Goal: Task Accomplishment & Management: Use online tool/utility

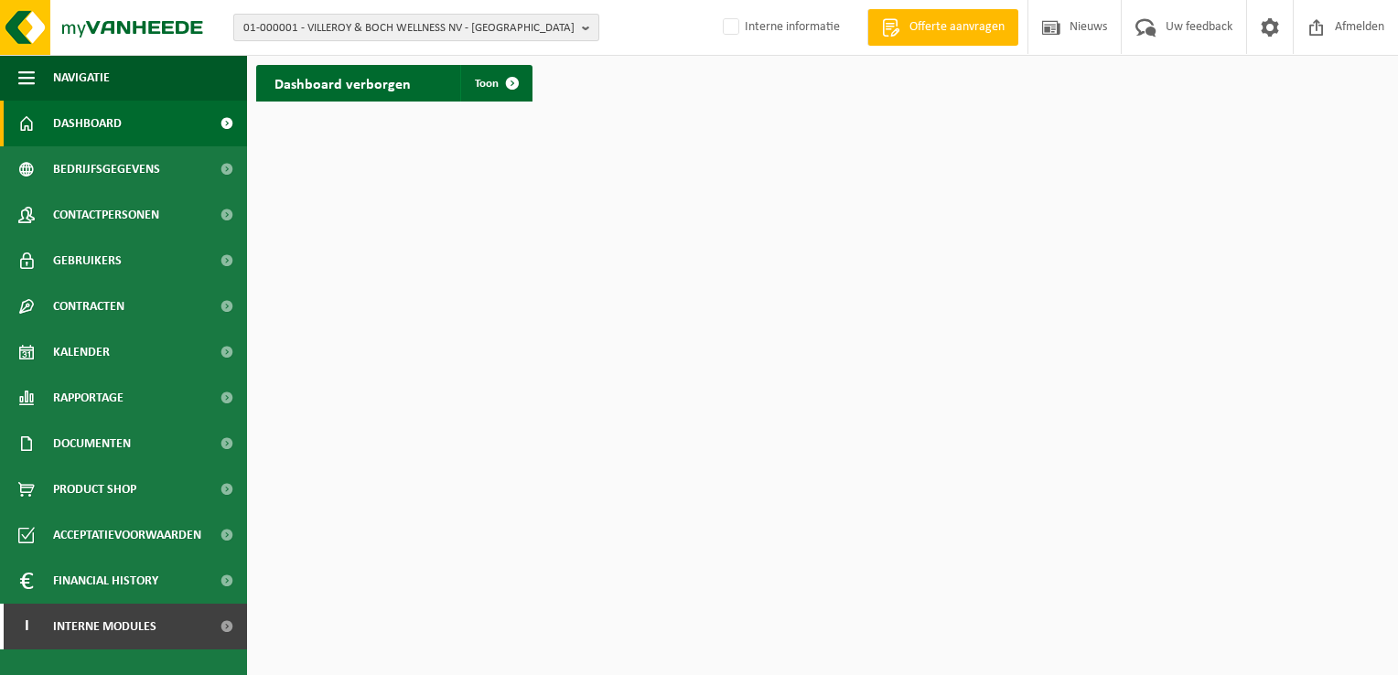
click at [381, 34] on span "01-000001 - VILLEROY & BOCH WELLNESS NV - ROESELARE" at bounding box center [408, 28] width 331 height 27
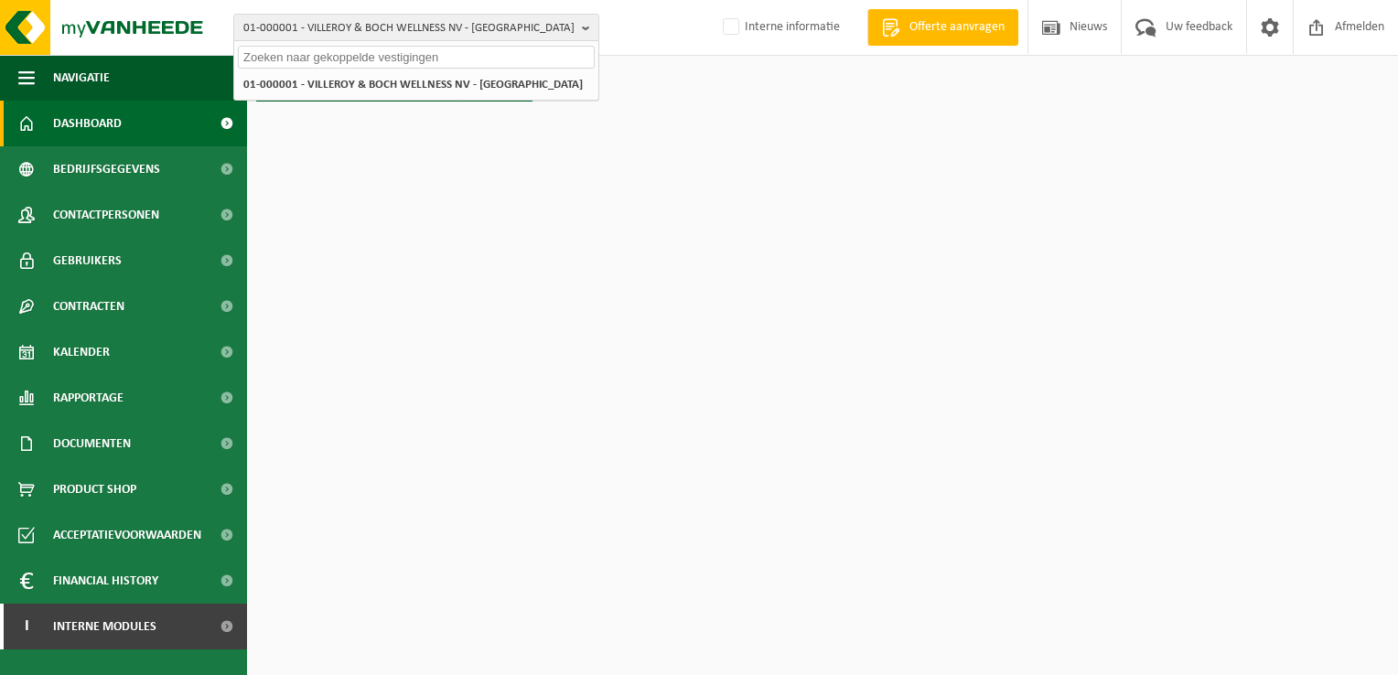
paste input "01-064983"
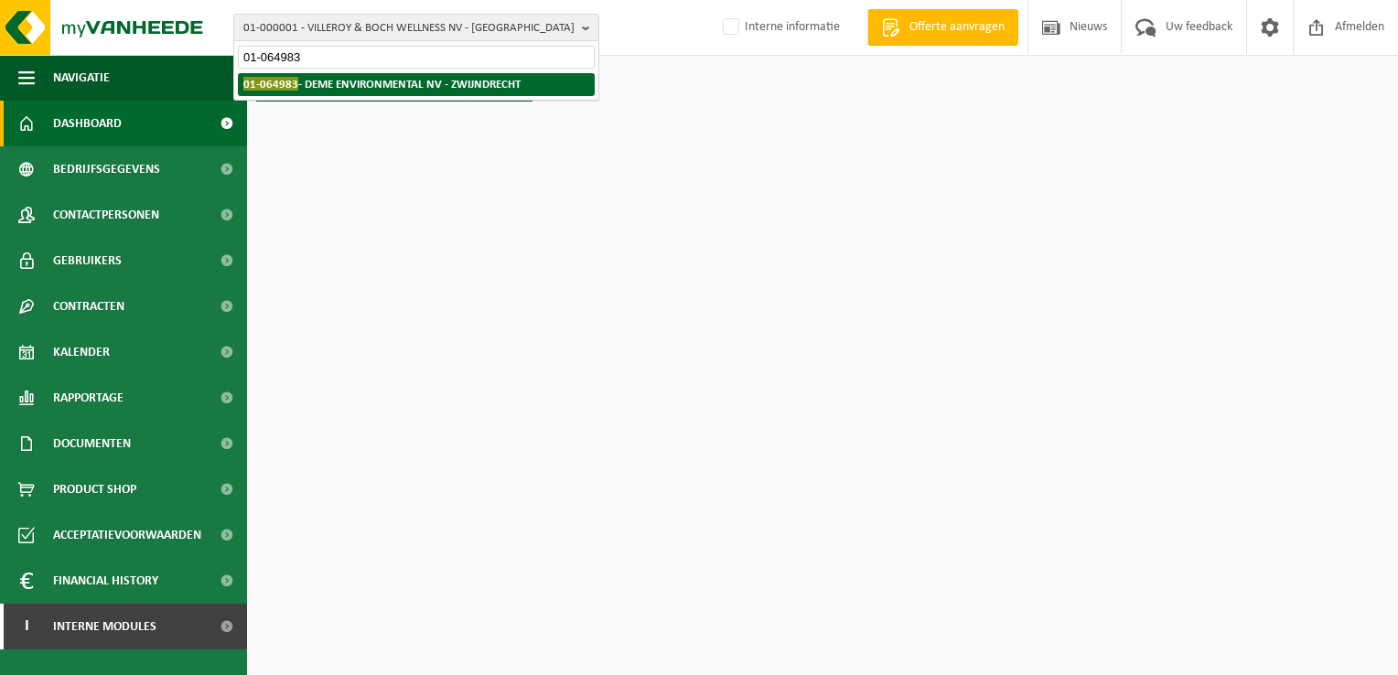
type input "01-064983"
click at [370, 93] on li "01-064983 - DEME ENVIRONMENTAL NV - ZWIJNDRECHT" at bounding box center [416, 84] width 357 height 23
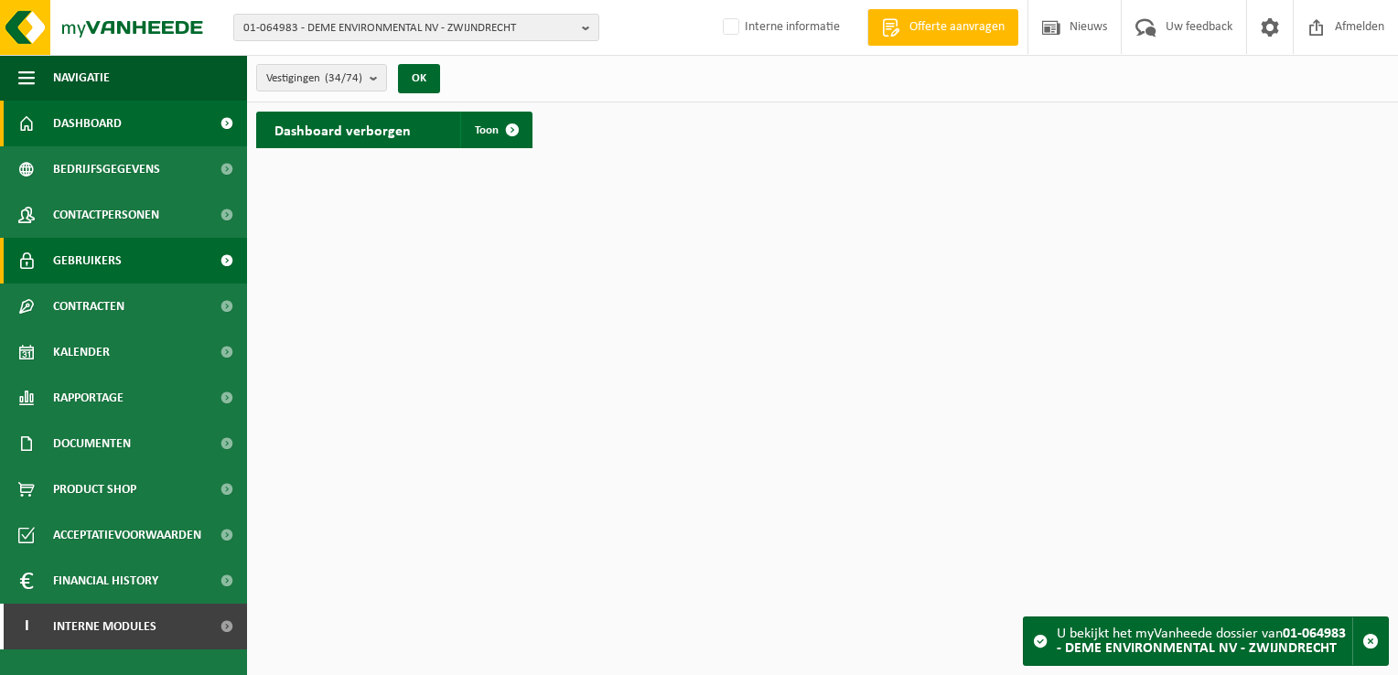
click at [124, 260] on link "Gebruikers" at bounding box center [123, 261] width 247 height 46
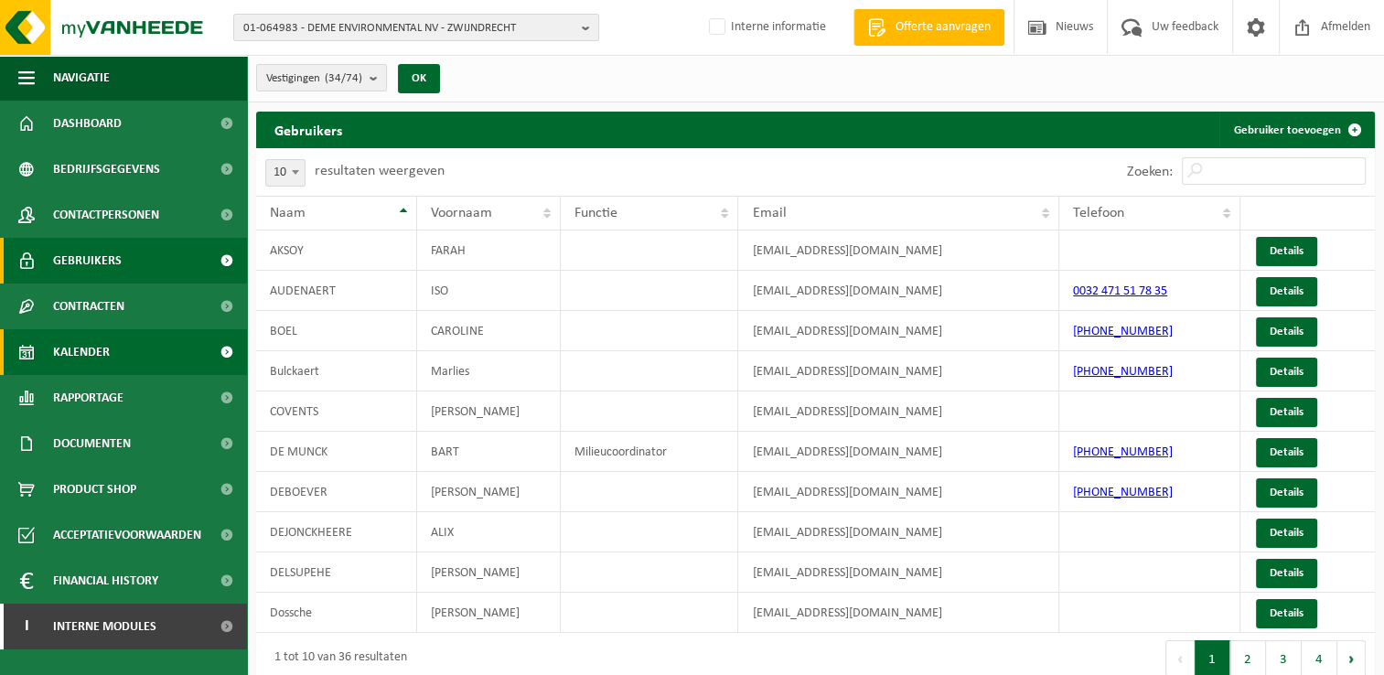
click at [121, 365] on link "Kalender" at bounding box center [123, 352] width 247 height 46
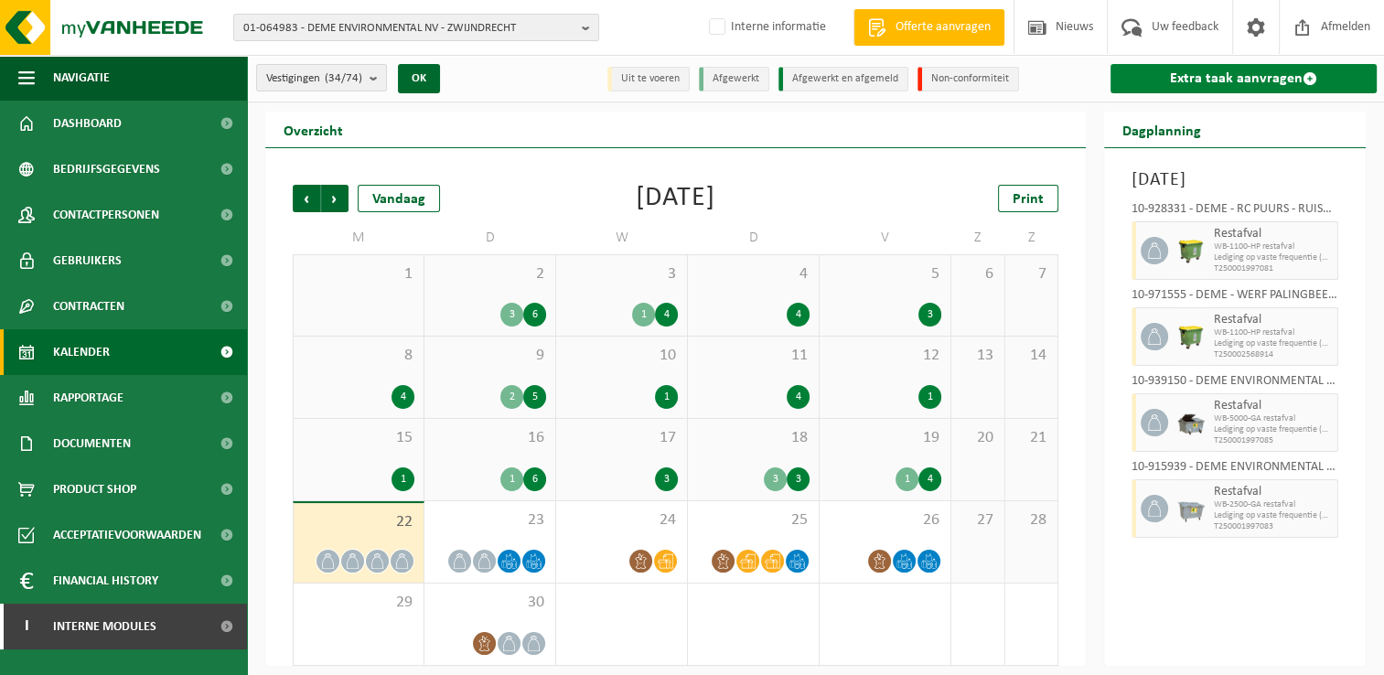
click at [1169, 76] on link "Extra taak aanvragen" at bounding box center [1244, 78] width 266 height 29
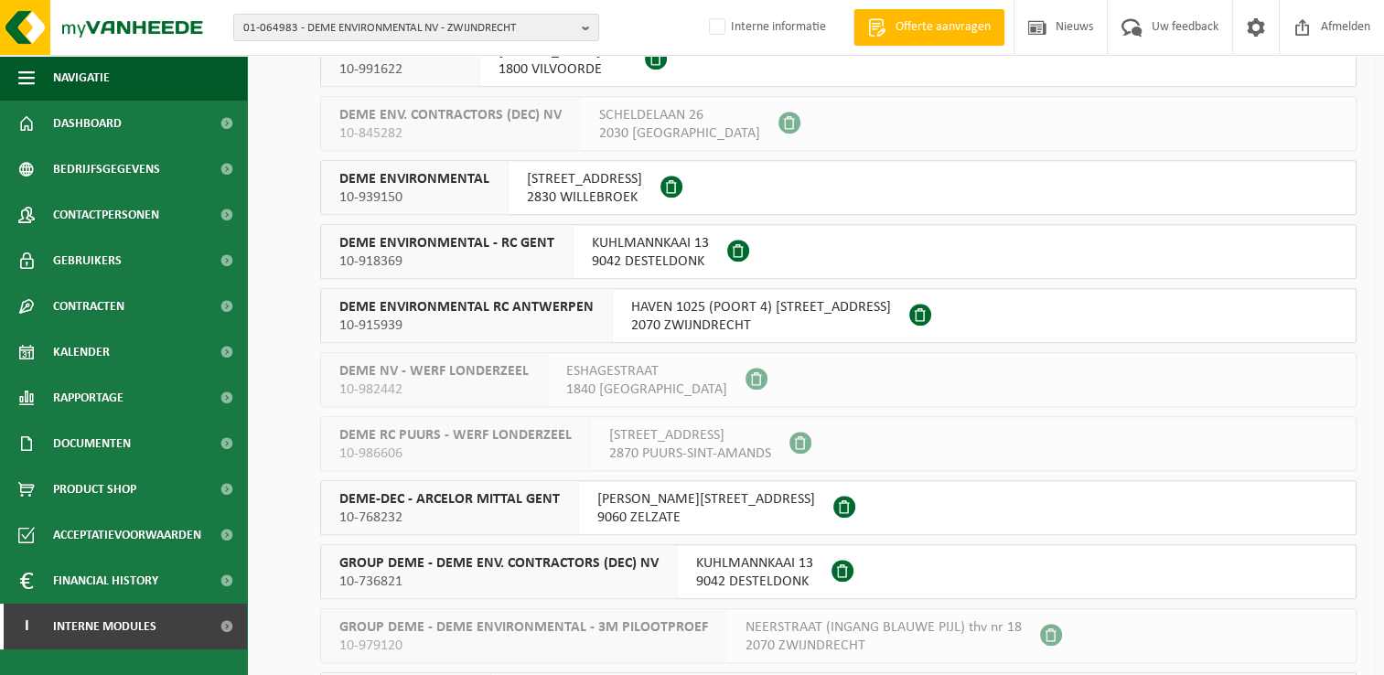
scroll to position [1647, 0]
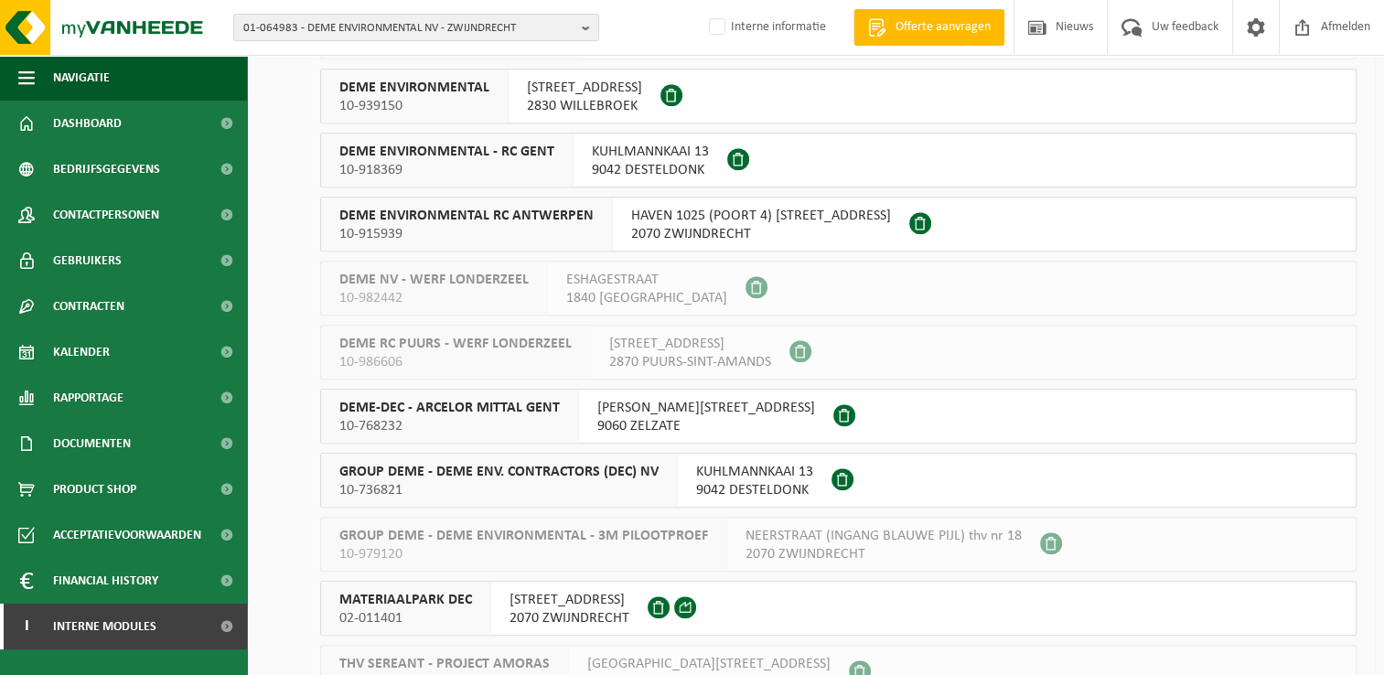
click at [494, 413] on span "DEME-DEC - ARCELOR MITTAL GENT" at bounding box center [449, 408] width 220 height 18
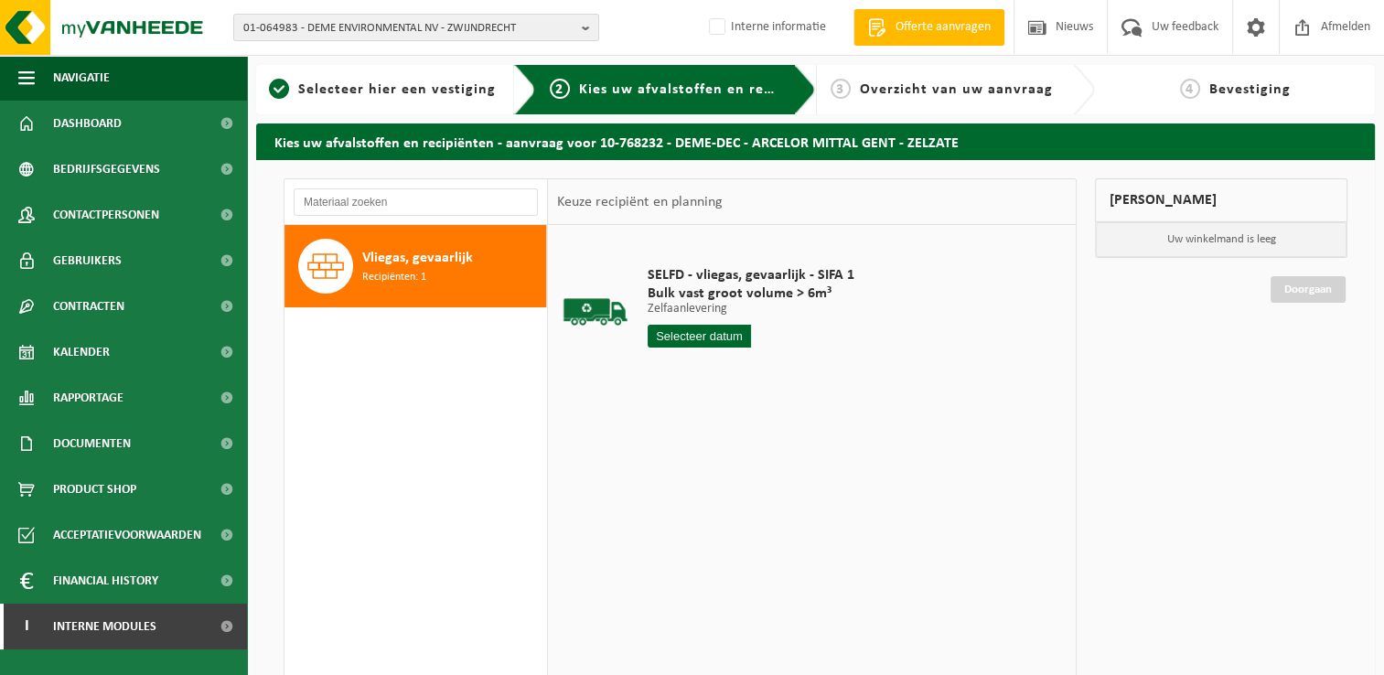
click at [893, 472] on div "SELFD - vliegas, gevaarlijk - SIFA 1 Bulk vast groot volume > 6m³ Zelfaanleveri…" at bounding box center [812, 499] width 528 height 549
drag, startPoint x: 731, startPoint y: 647, endPoint x: 756, endPoint y: 653, distance: 25.5
click at [839, 530] on div "SELFD - vliegas, gevaarlijk - SIFA 1 Bulk vast groot volume > 6m³ Zelfaanleveri…" at bounding box center [812, 499] width 528 height 549
click at [827, 541] on div "SELFD - vliegas, gevaarlijk - SIFA 1 Bulk vast groot volume > 6m³ Zelfaanleveri…" at bounding box center [812, 499] width 528 height 549
click at [823, 528] on div "SELFD - vliegas, gevaarlijk - SIFA 1 Bulk vast groot volume > 6m³ Zelfaanleveri…" at bounding box center [812, 499] width 528 height 549
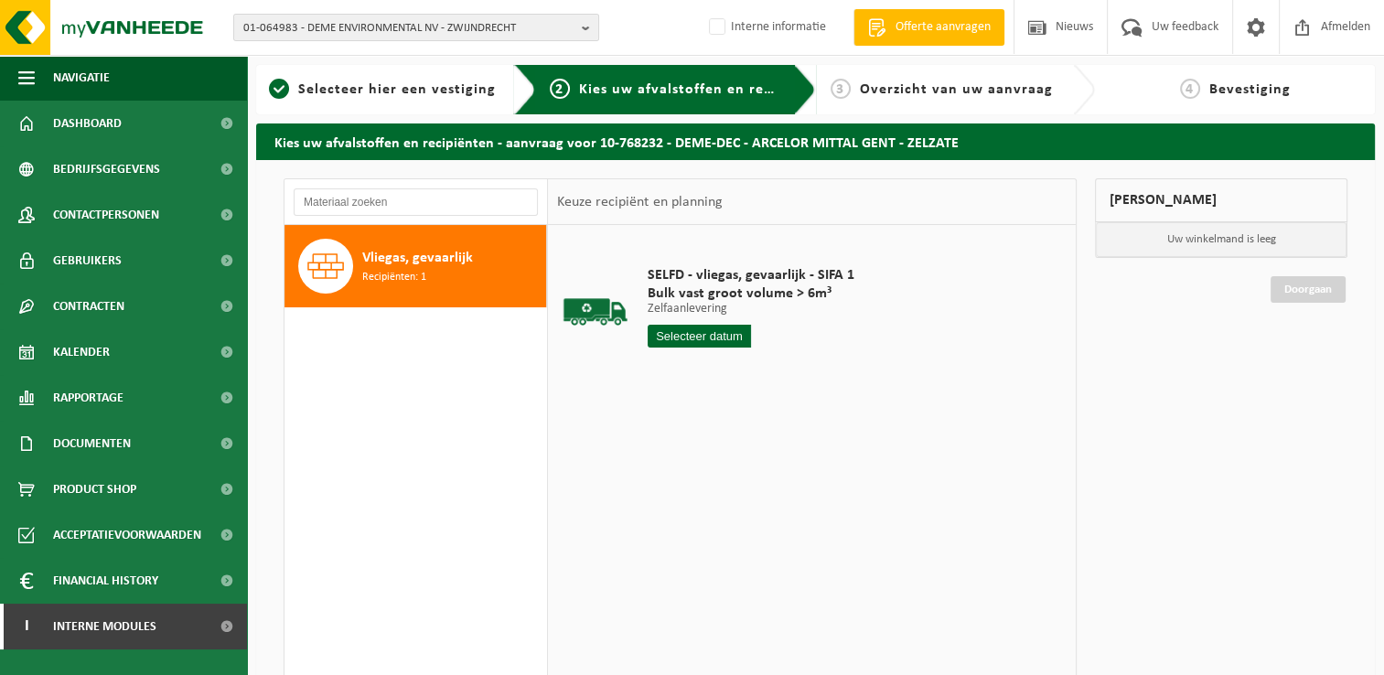
click at [905, 469] on div "SELFD - vliegas, gevaarlijk - SIFA 1 Bulk vast groot volume > 6m³ Zelfaanleveri…" at bounding box center [812, 499] width 528 height 549
click at [719, 502] on div "SELFD - vliegas, gevaarlijk - SIFA 1 Bulk vast groot volume > 6m³ Zelfaanleveri…" at bounding box center [812, 499] width 528 height 549
